Goal: Register for event/course

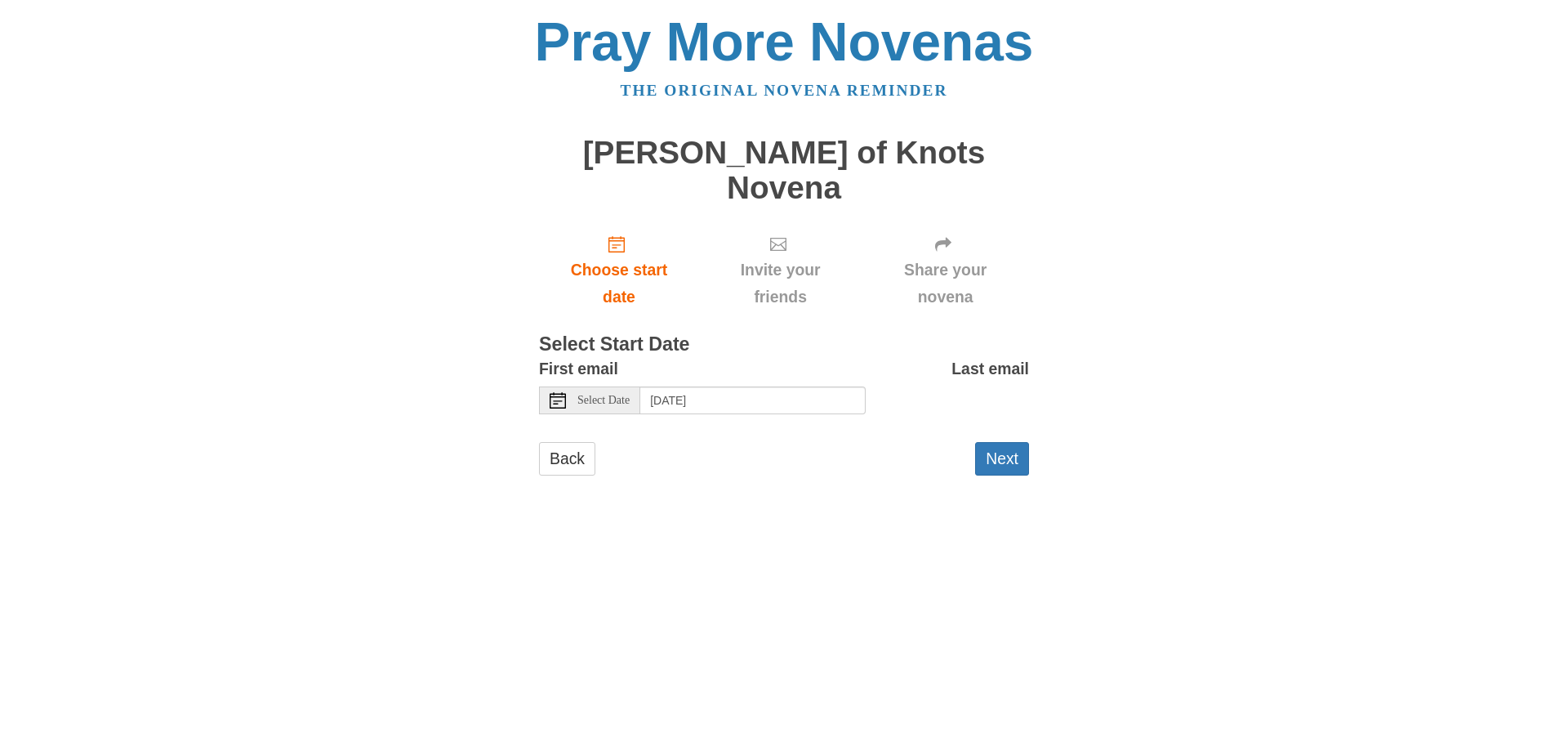
click at [608, 395] on span "Select Date" at bounding box center [603, 400] width 52 height 12
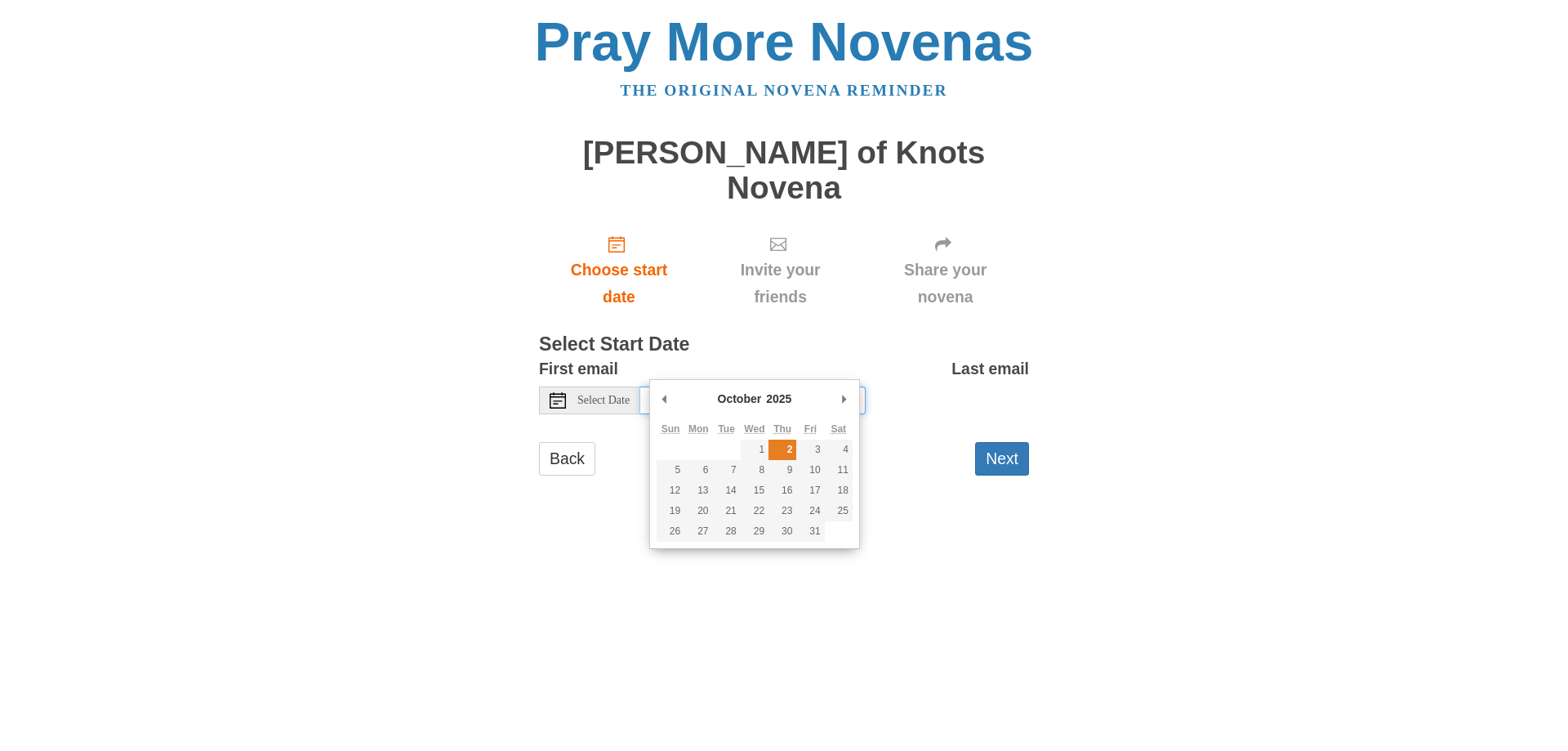
type input "Thursday, October 2nd"
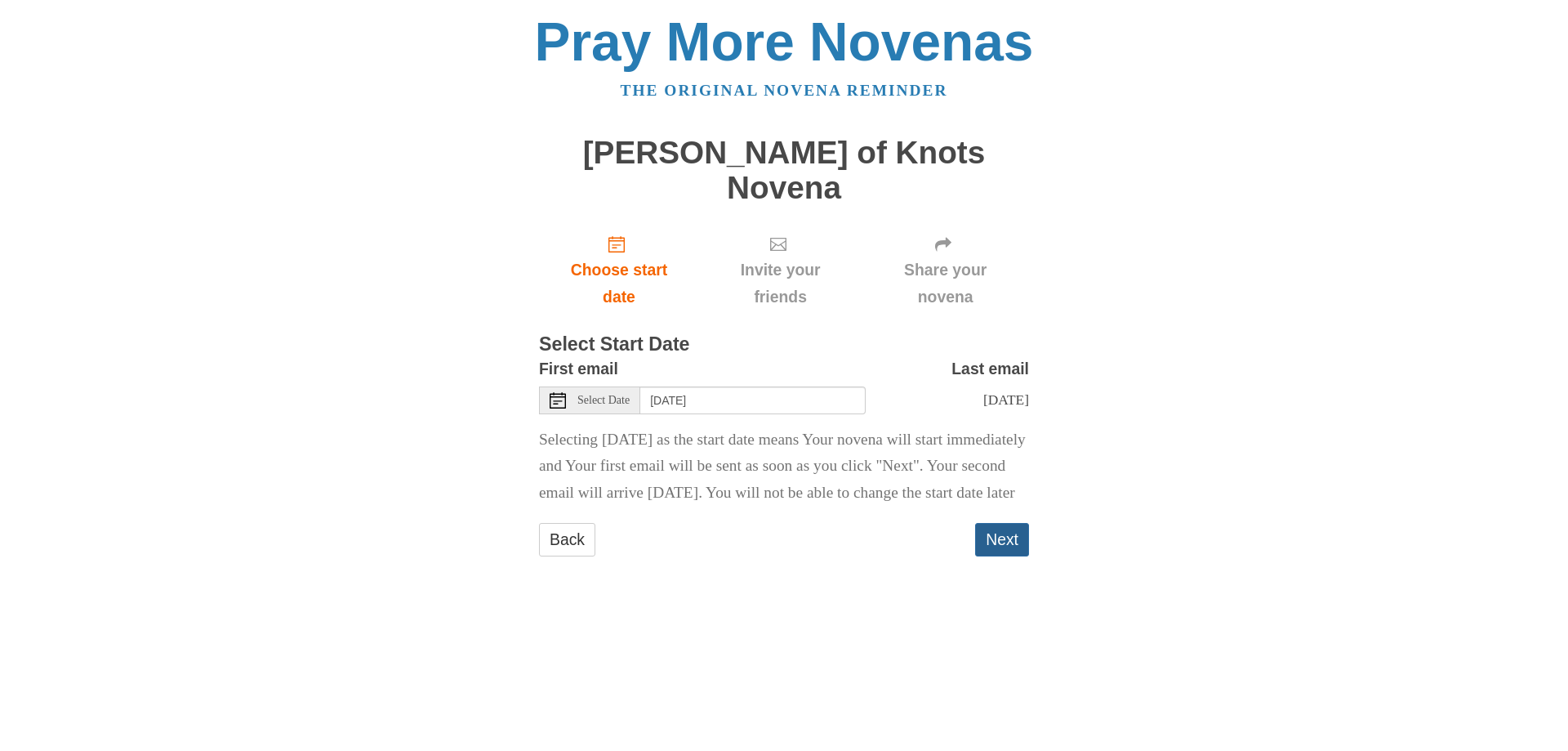
click at [1002, 542] on button "Next" at bounding box center [1002, 539] width 54 height 33
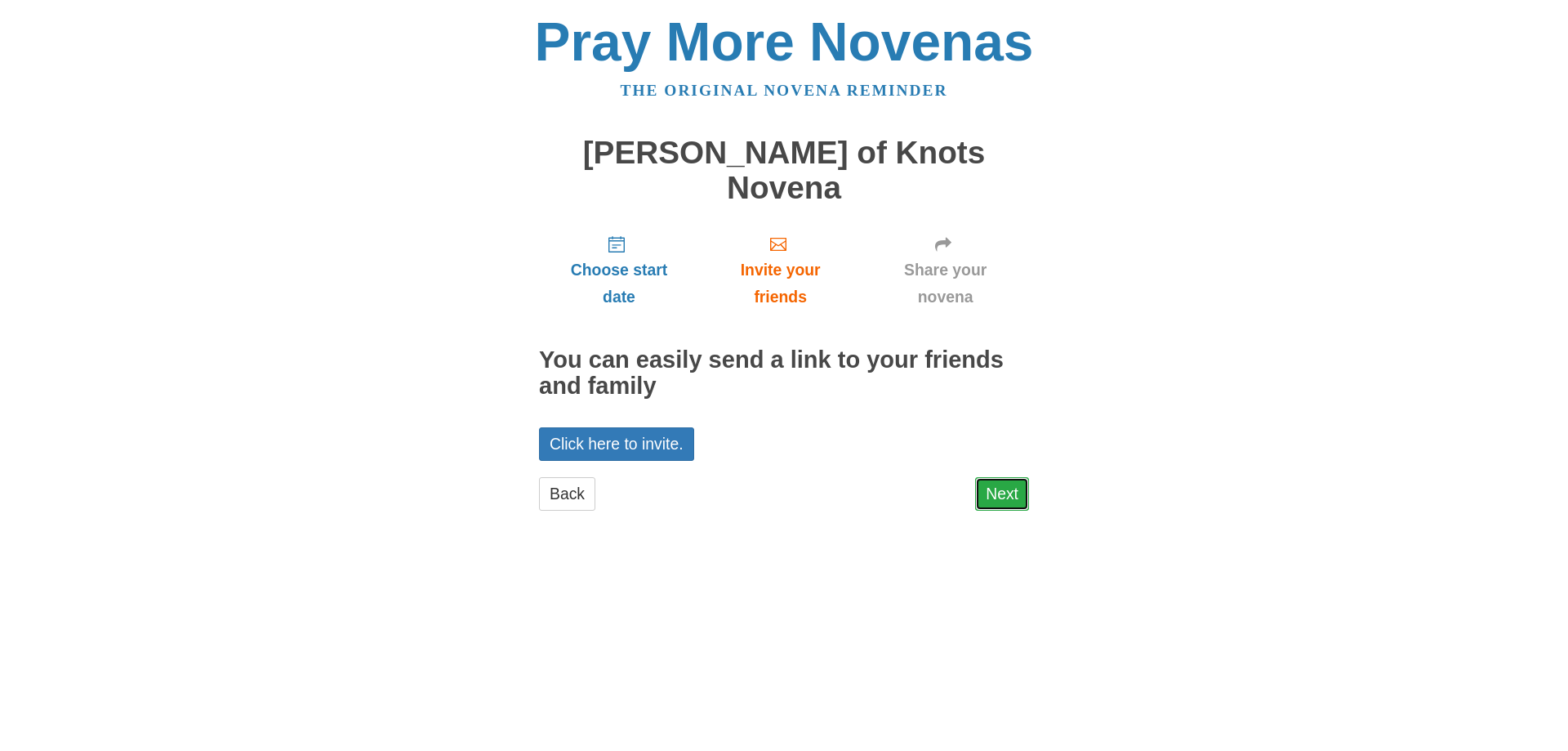
click at [1015, 477] on link "Next" at bounding box center [1002, 494] width 54 height 33
